Goal: Find specific page/section: Find specific page/section

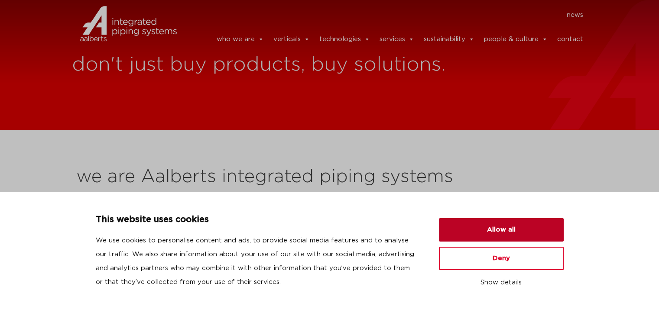
click at [501, 229] on button "Allow all" at bounding box center [501, 229] width 125 height 23
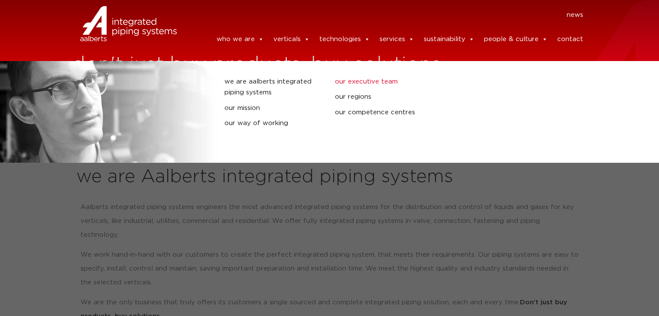
click at [360, 78] on link "our executive team" at bounding box center [383, 81] width 97 height 11
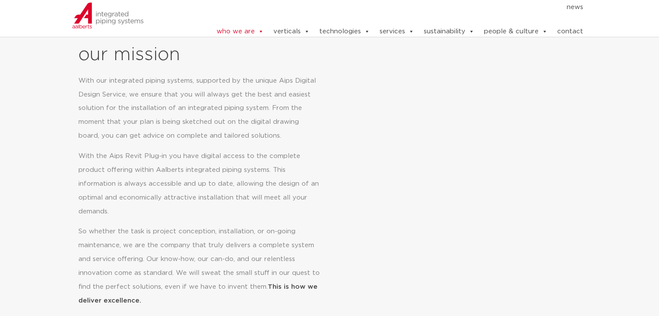
scroll to position [370, 0]
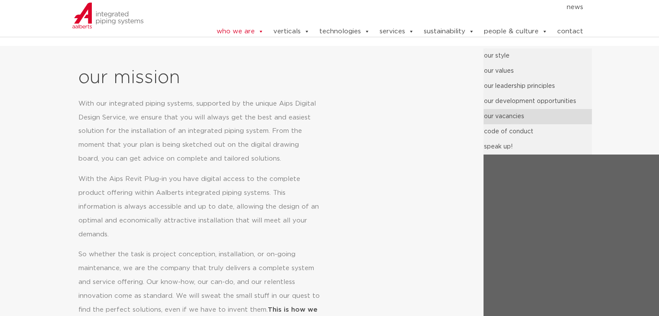
click at [517, 113] on link "our vacancies" at bounding box center [537, 116] width 108 height 15
